Goal: Check status: Check status

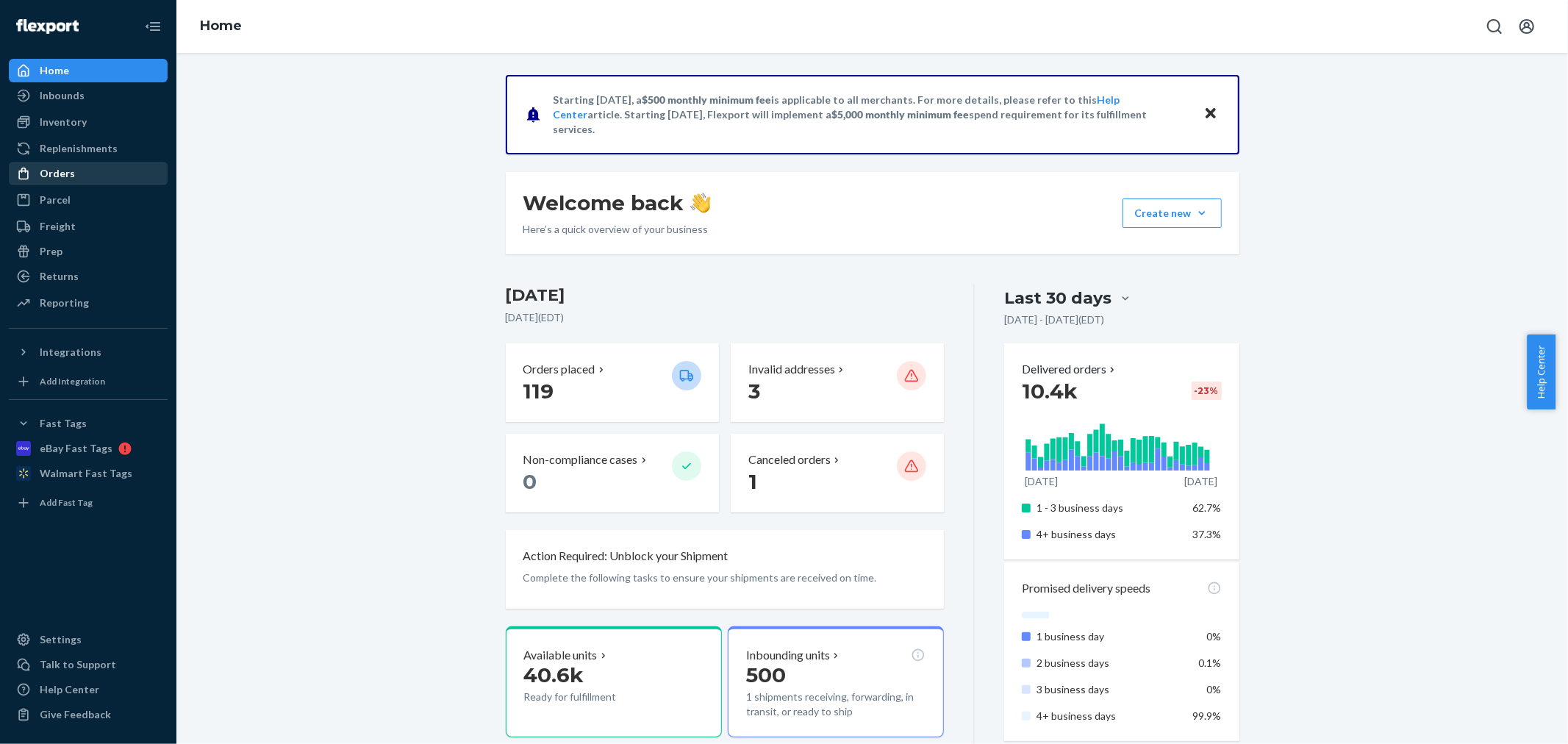
click at [85, 174] on div "Orders" at bounding box center [88, 173] width 156 height 21
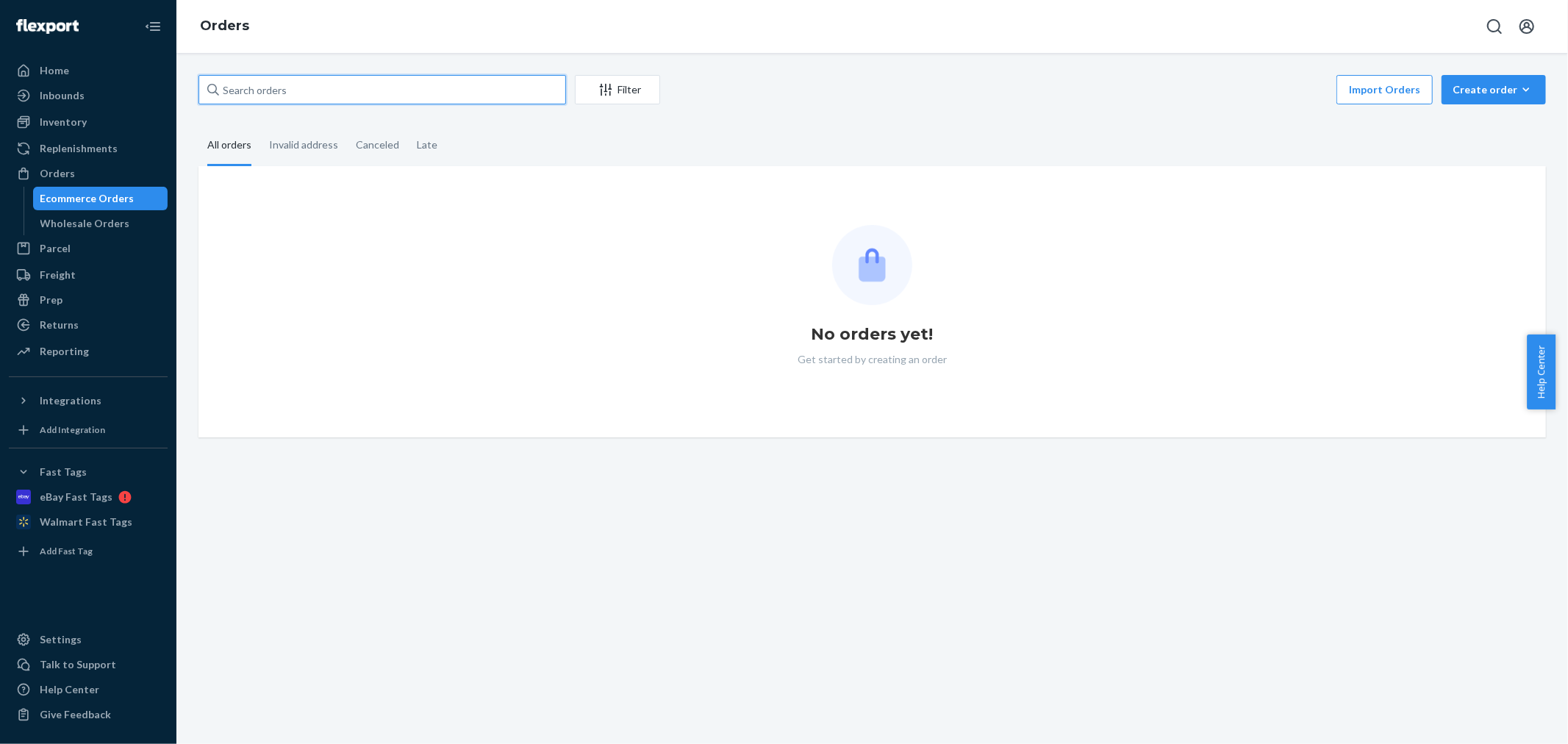
click at [290, 84] on input "text" at bounding box center [382, 90] width 368 height 29
paste input "CH3368042"
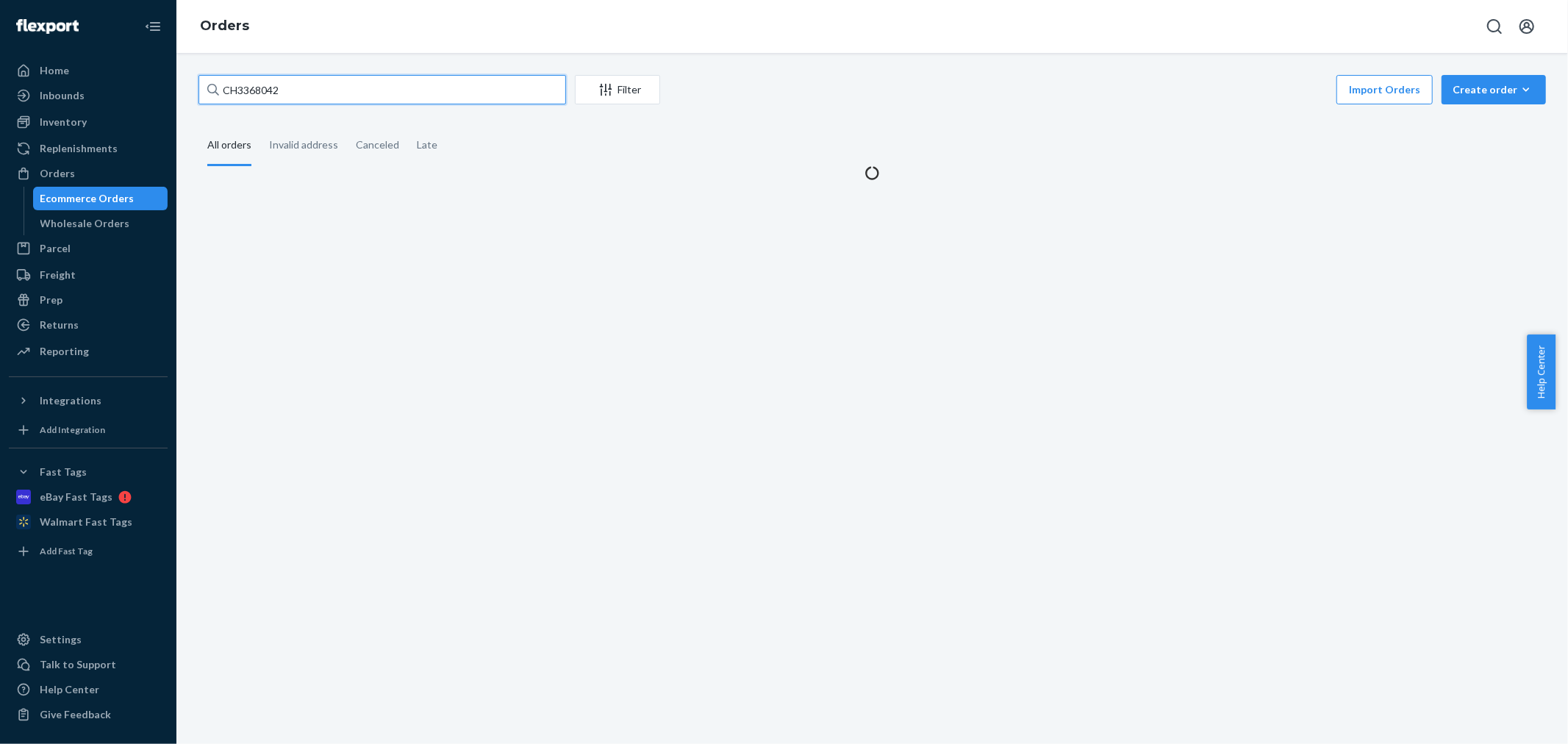
click at [238, 92] on input "CH3368042" at bounding box center [382, 90] width 368 height 29
type input "3368042"
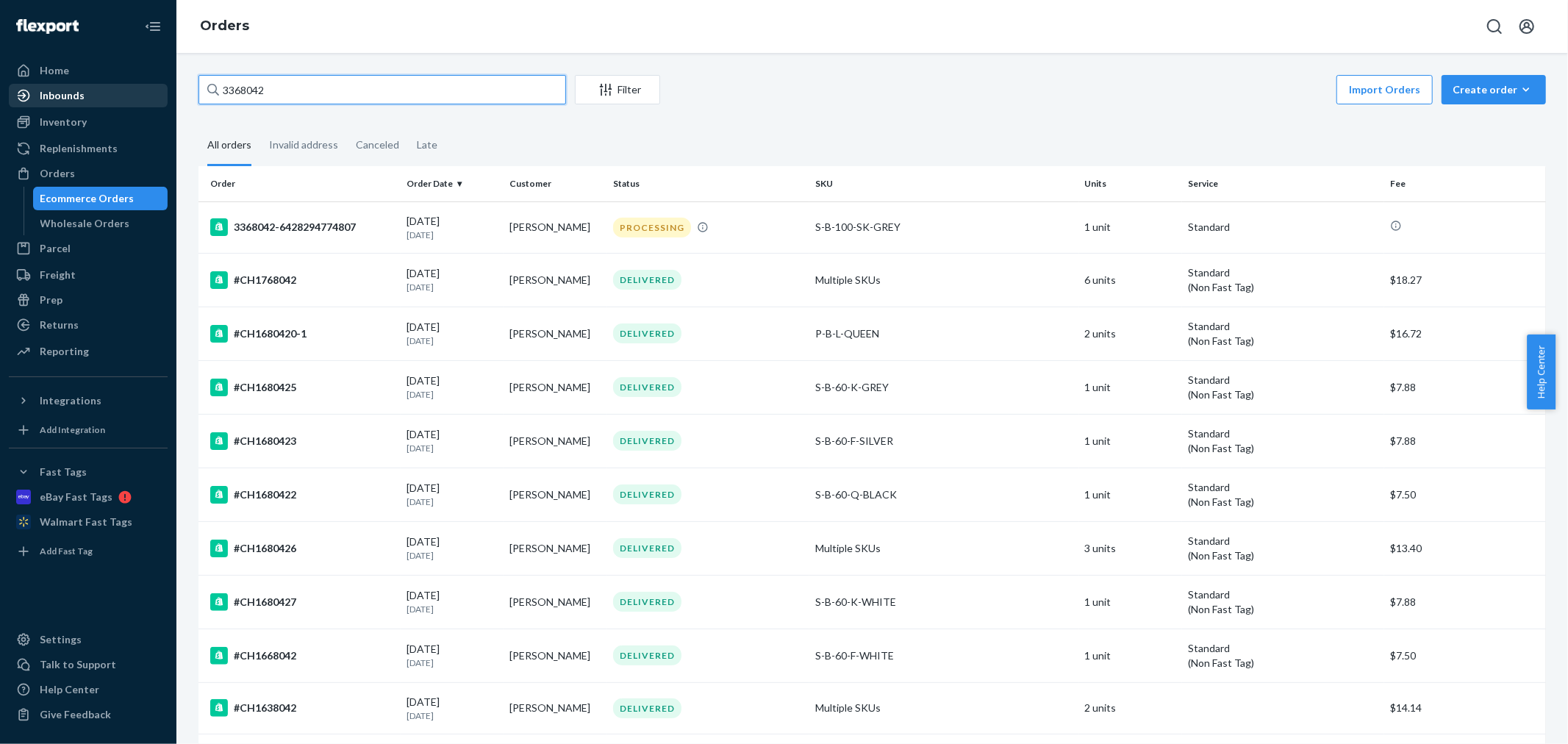
drag, startPoint x: 310, startPoint y: 92, endPoint x: 68, endPoint y: 91, distance: 242.0
click at [68, 91] on div "Home Inbounds Shipping Plans Problems Inventory Products Replenishments Orders …" at bounding box center [784, 372] width 1568 height 744
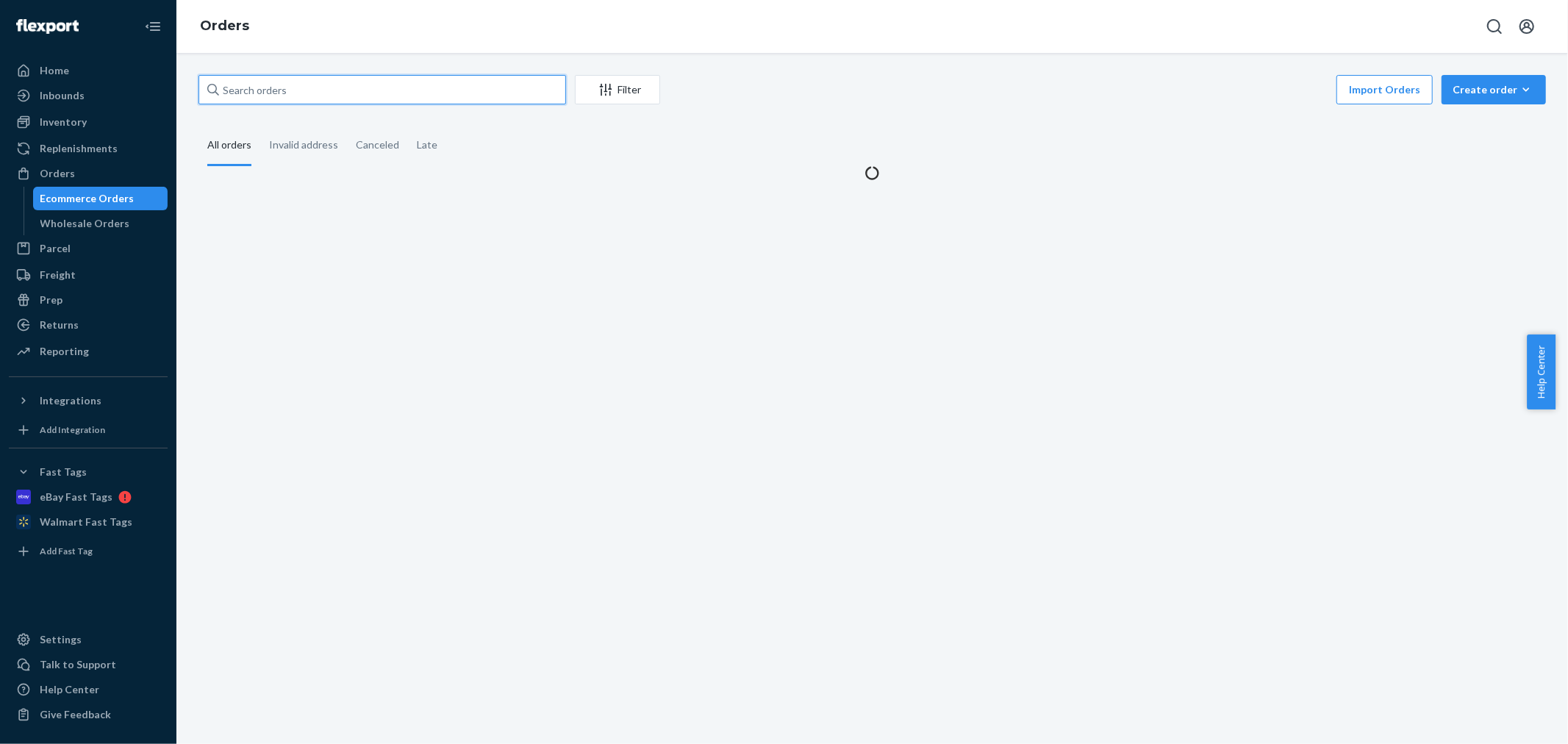
click at [234, 88] on input "text" at bounding box center [382, 90] width 368 height 29
paste input "3368042"
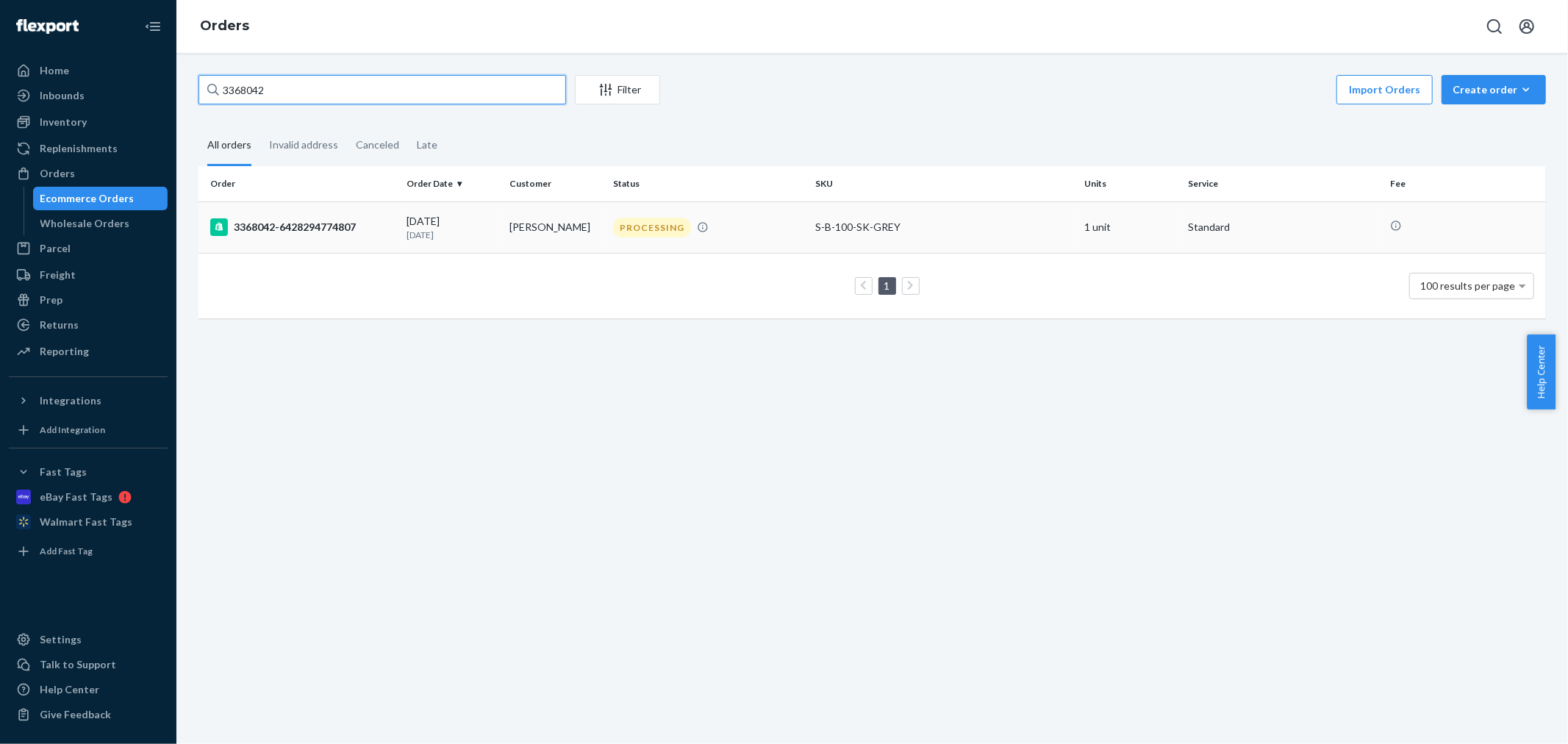
type input "3368042"
click at [214, 226] on rect at bounding box center [218, 227] width 18 height 18
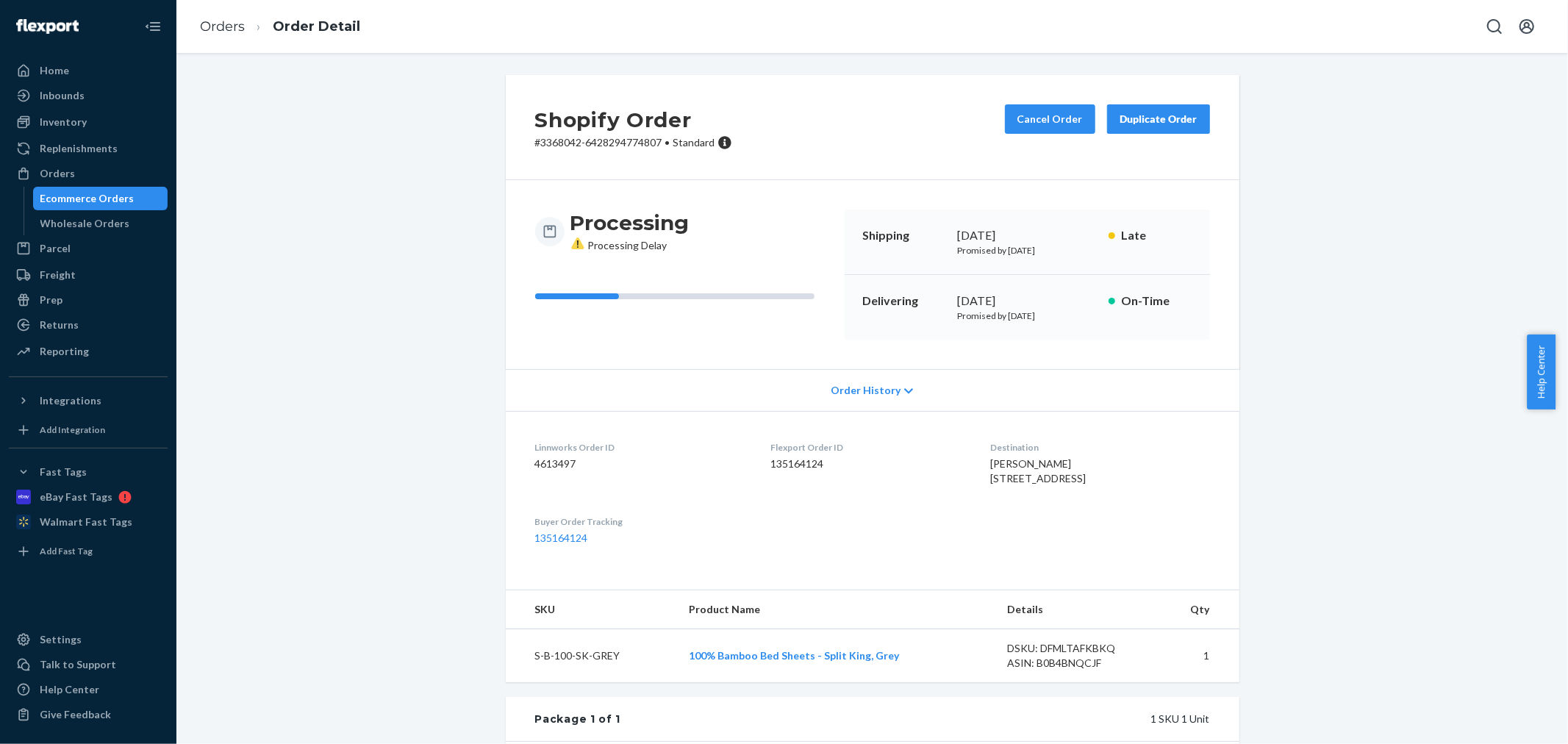
click at [905, 391] on icon at bounding box center [909, 390] width 8 height 5
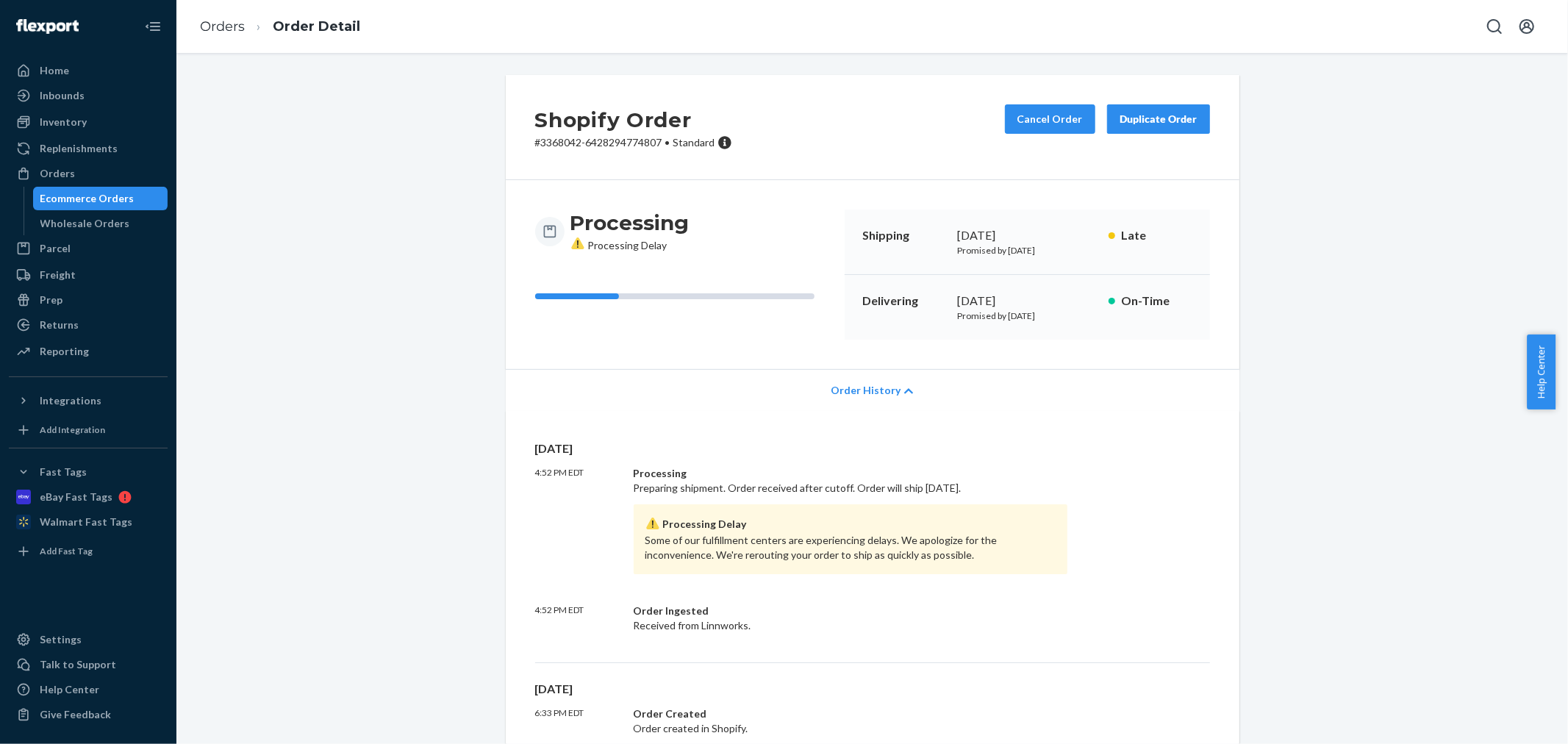
click at [904, 390] on icon at bounding box center [908, 390] width 8 height 10
